Goal: Transaction & Acquisition: Subscribe to service/newsletter

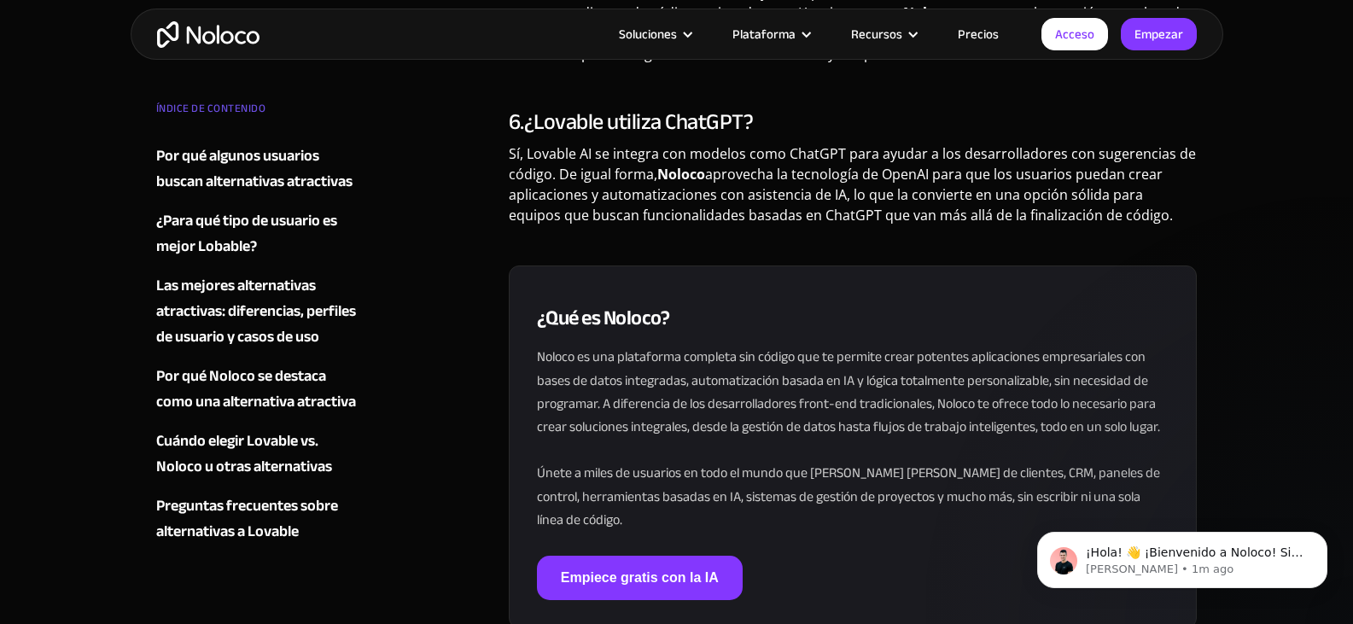
scroll to position [5806, 0]
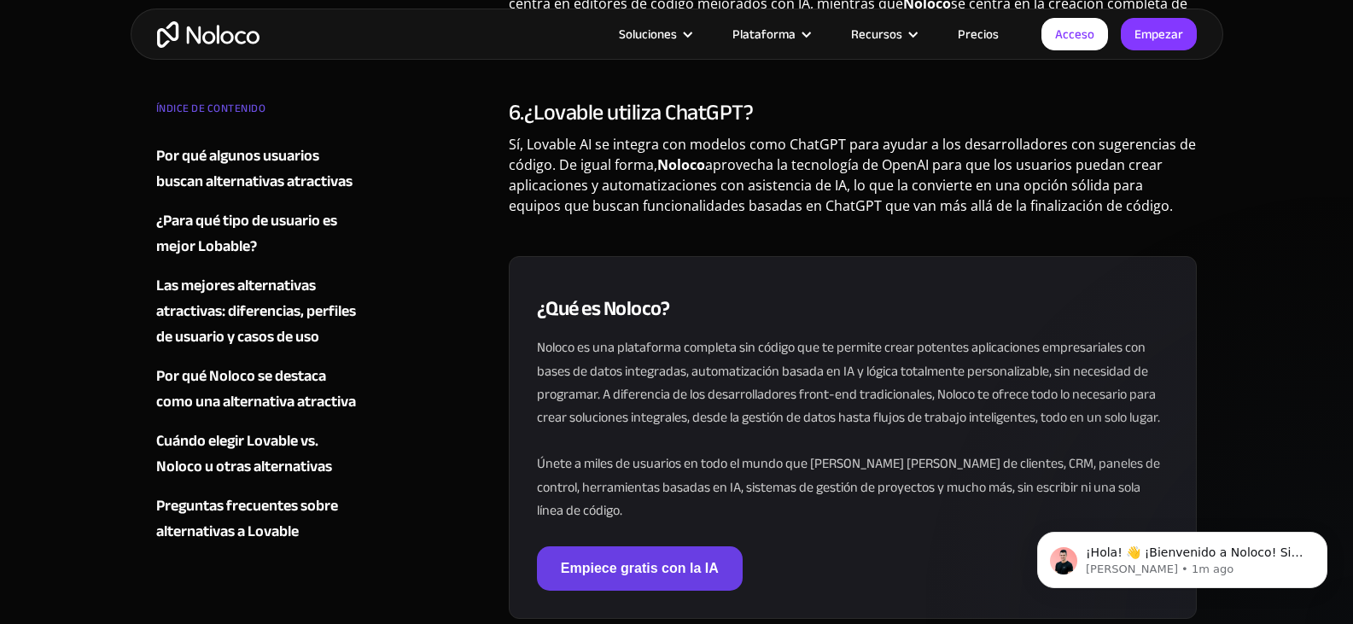
click at [657, 546] on link "Empiece gratis con la IA" at bounding box center [640, 568] width 206 height 44
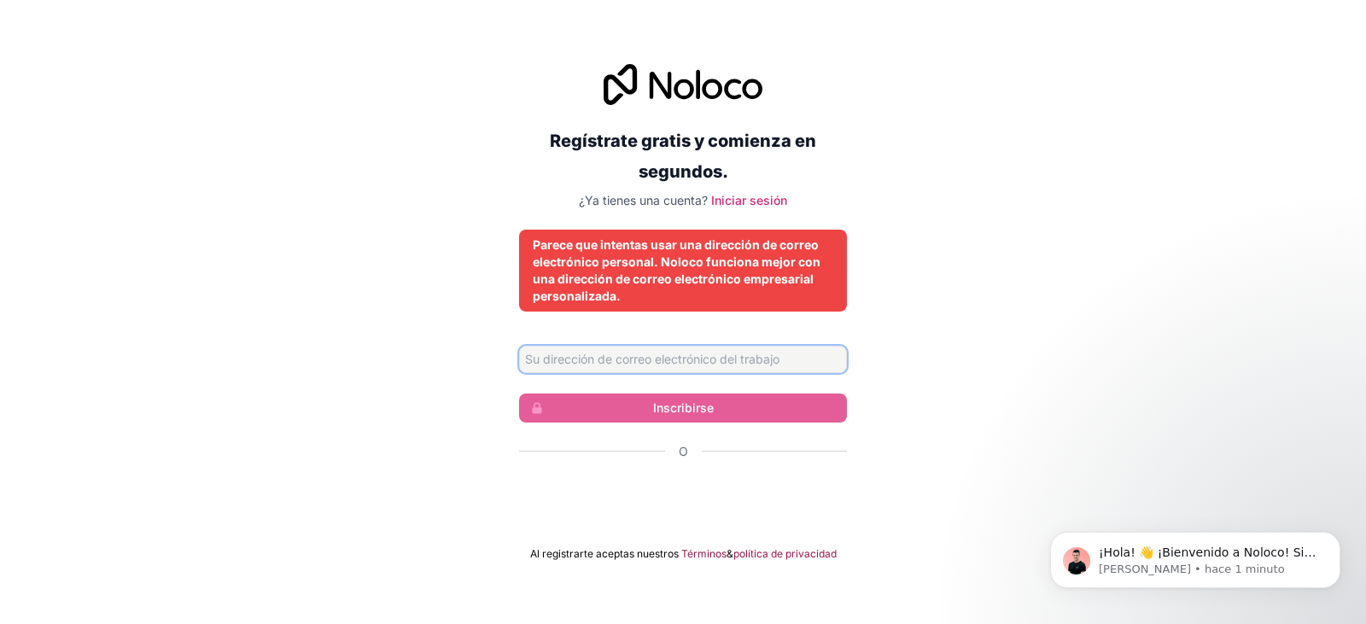
click at [689, 359] on input "Dirección de correo electrónico" at bounding box center [683, 359] width 328 height 27
click at [998, 335] on div "Regístrate gratis y comienza en segundos. ¿Ya tienes una cuenta? Iniciar sesión…" at bounding box center [683, 312] width 1366 height 545
click at [785, 365] on input "Dirección de correo electrónico" at bounding box center [683, 359] width 328 height 27
click at [770, 350] on input "Dirección de correo electrónico" at bounding box center [683, 359] width 328 height 27
type input "[PERSON_NAME][EMAIL_ADDRESS][DOMAIN_NAME]"
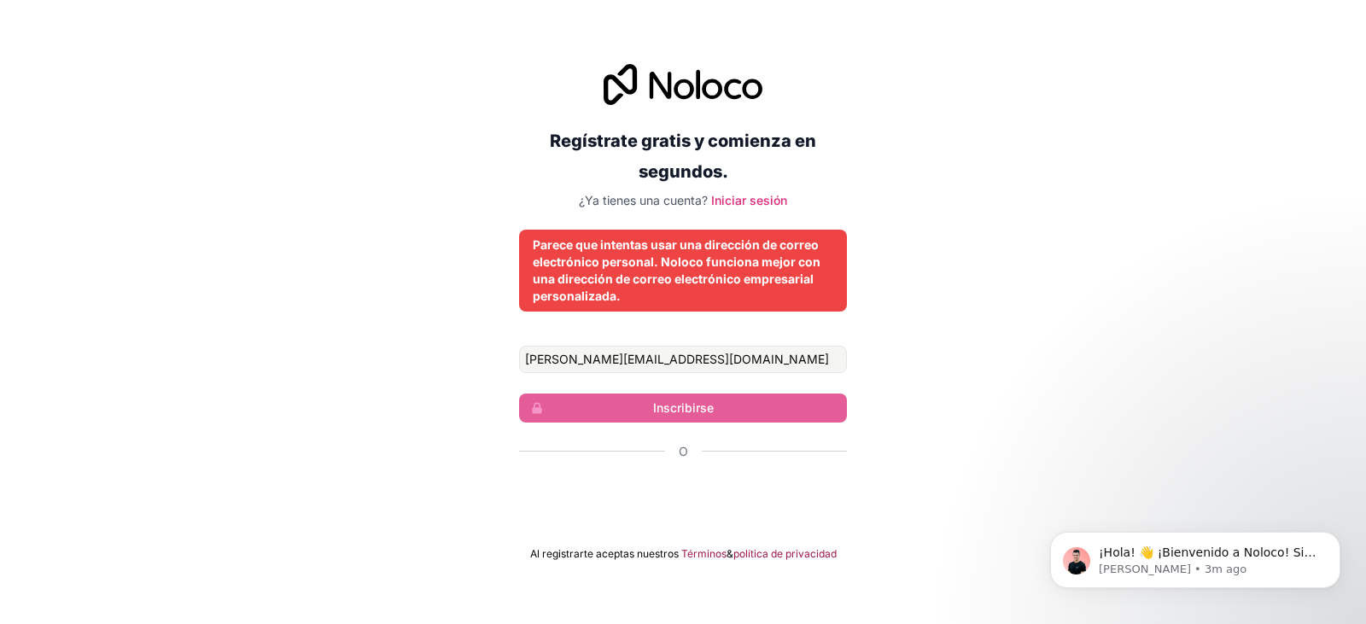
click at [984, 465] on div "Regístrate gratis y comienza en segundos. ¿Ya tienes una cuenta? Iniciar sesión…" at bounding box center [683, 312] width 1366 height 545
click at [674, 354] on input "[PERSON_NAME][EMAIL_ADDRESS][DOMAIN_NAME]" at bounding box center [683, 359] width 328 height 27
